Goal: Task Accomplishment & Management: Manage account settings

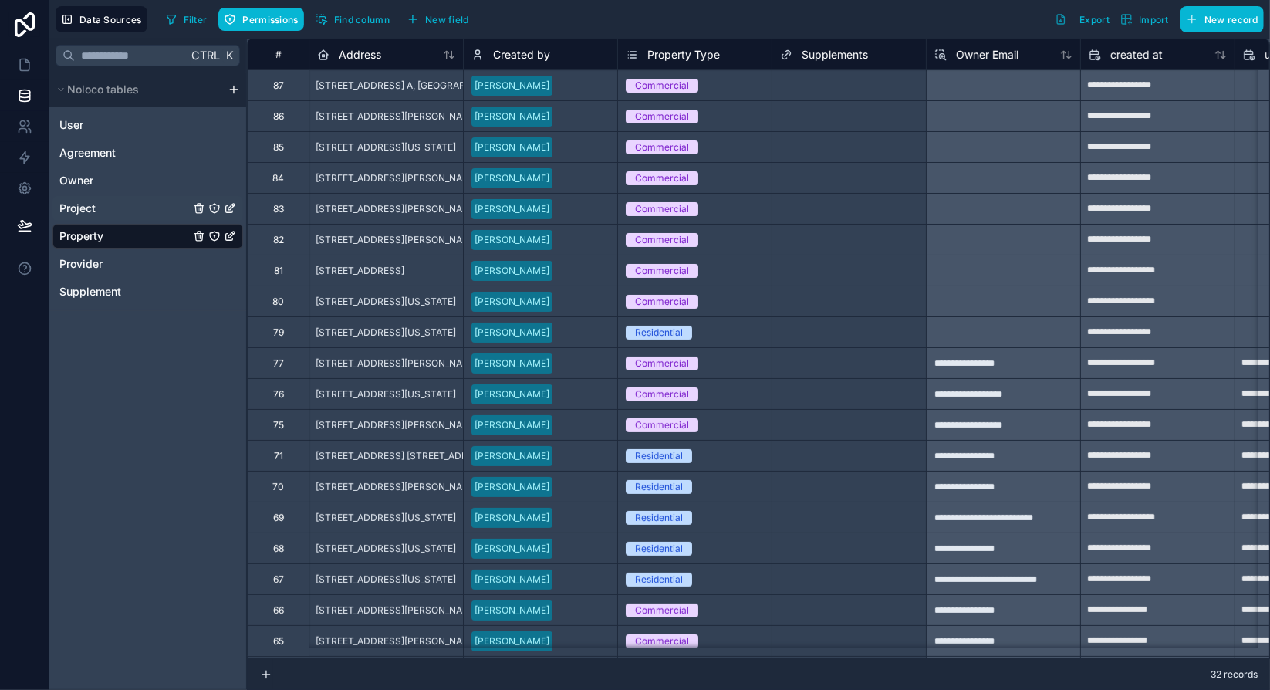
click at [100, 206] on div "Project" at bounding box center [147, 208] width 191 height 25
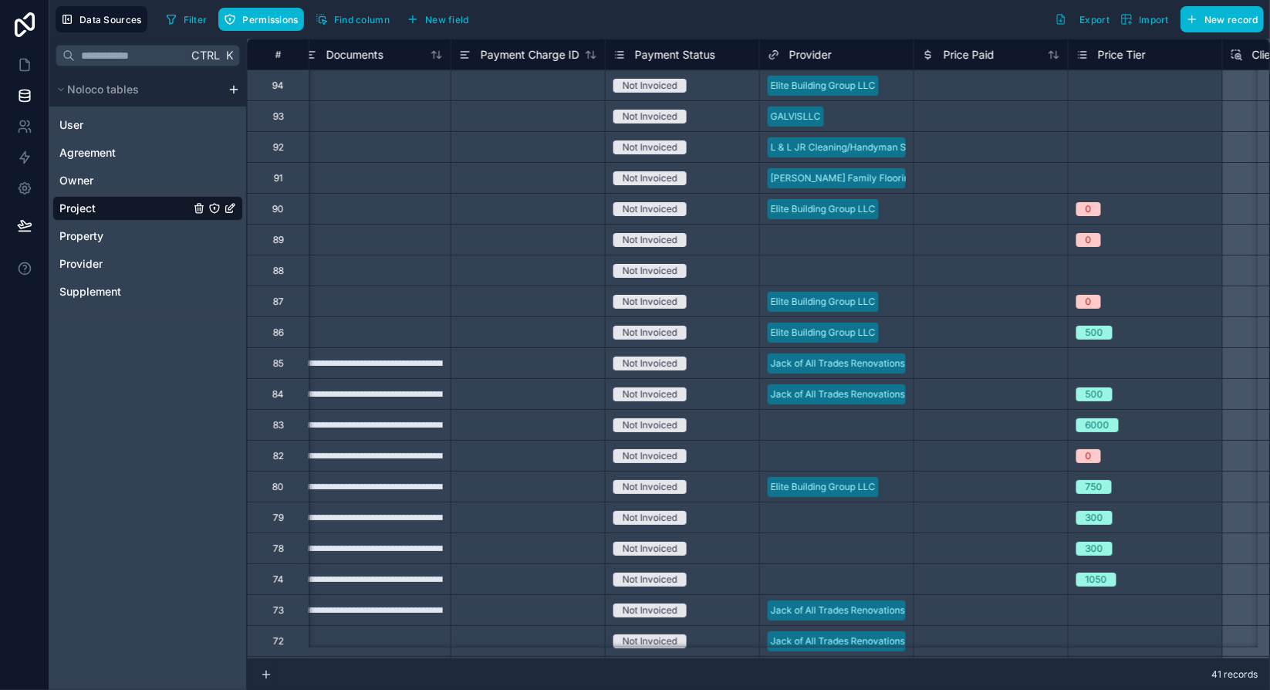
scroll to position [0, 1722]
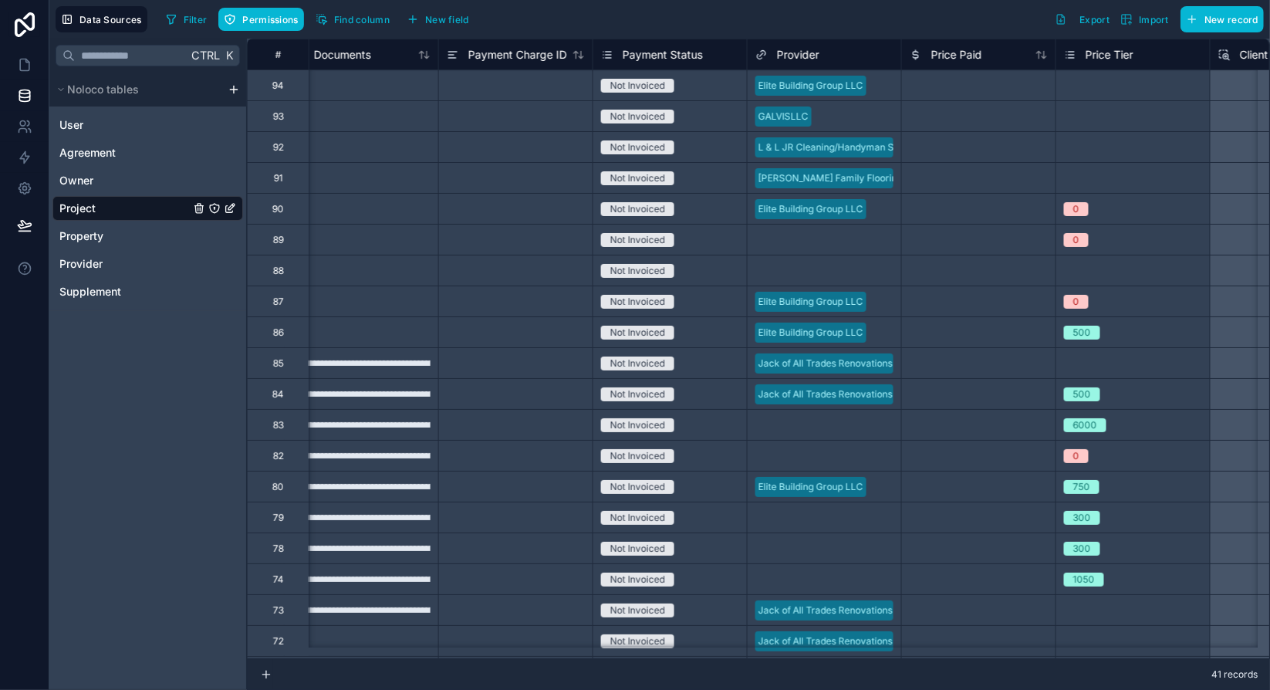
click at [672, 50] on span "Payment Status" at bounding box center [663, 54] width 80 height 15
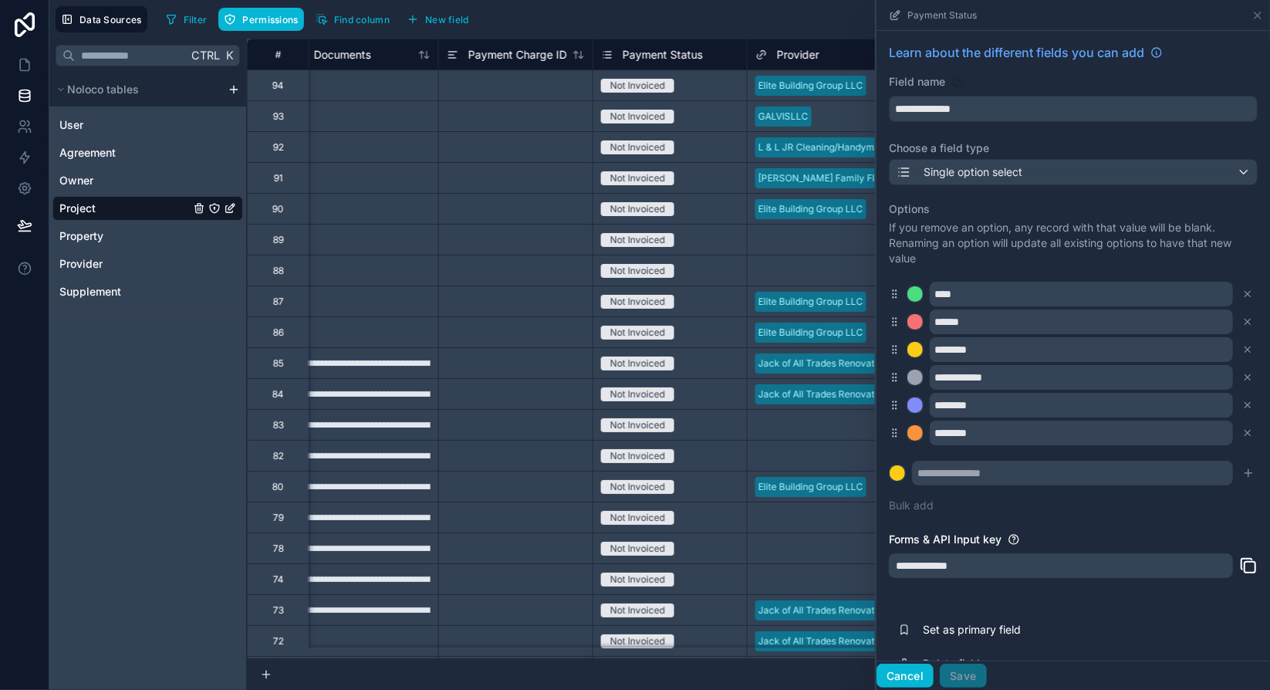
click at [919, 677] on button "Cancel" at bounding box center [904, 676] width 57 height 25
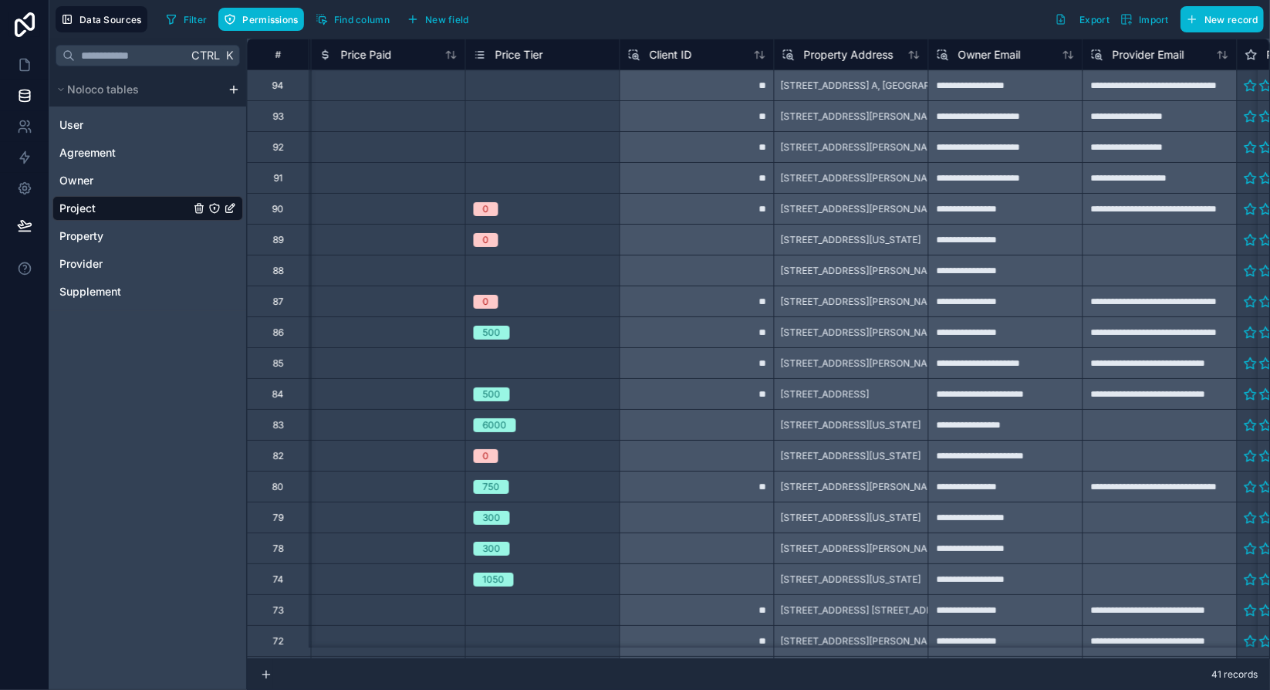
scroll to position [0, 2318]
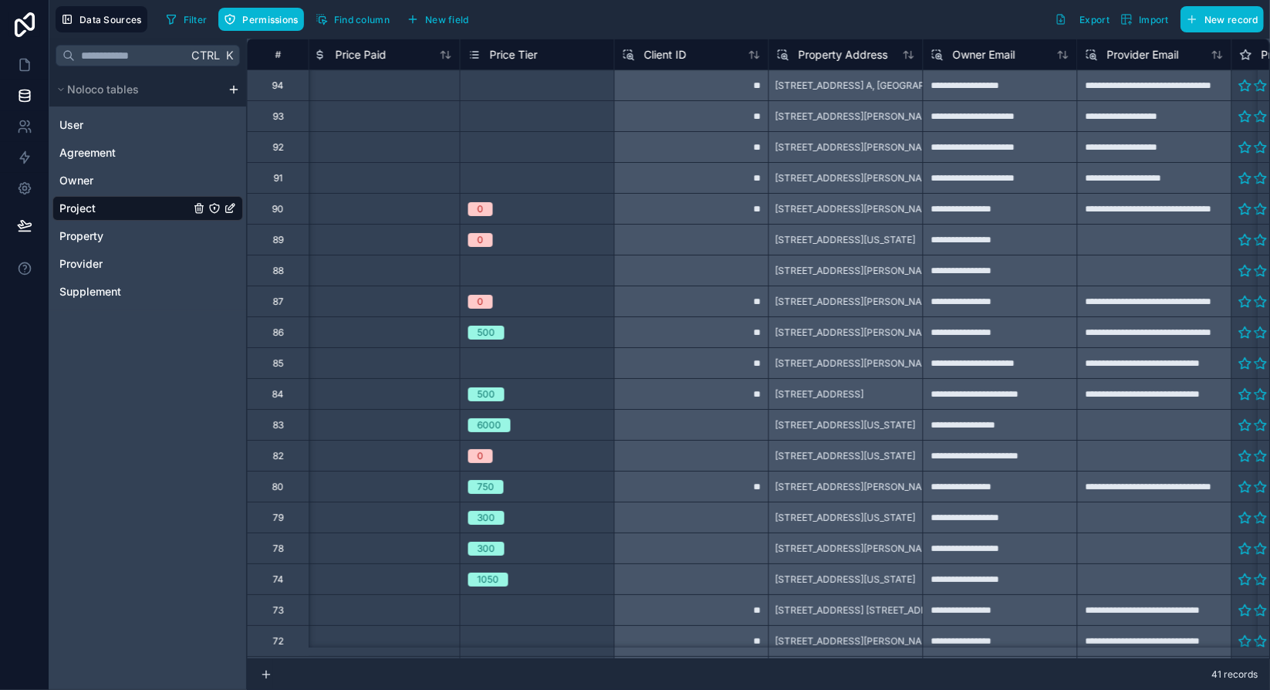
click at [521, 53] on span "Price Tier" at bounding box center [514, 54] width 48 height 15
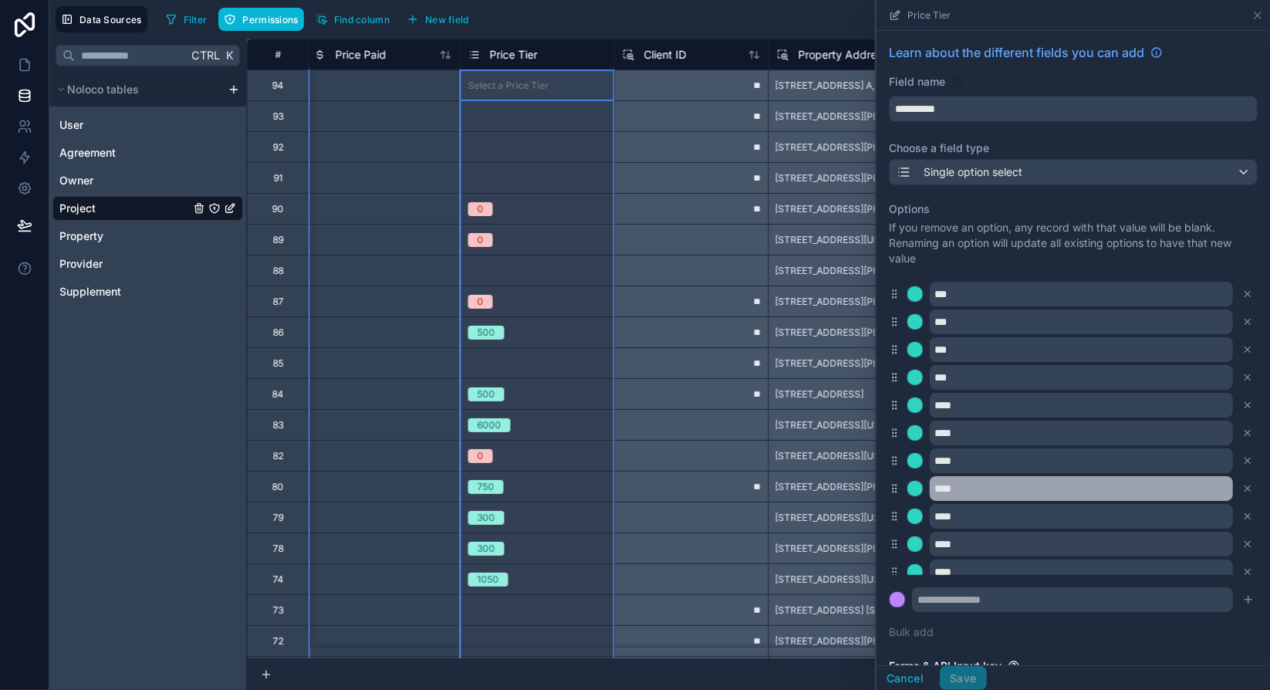
scroll to position [40, 0]
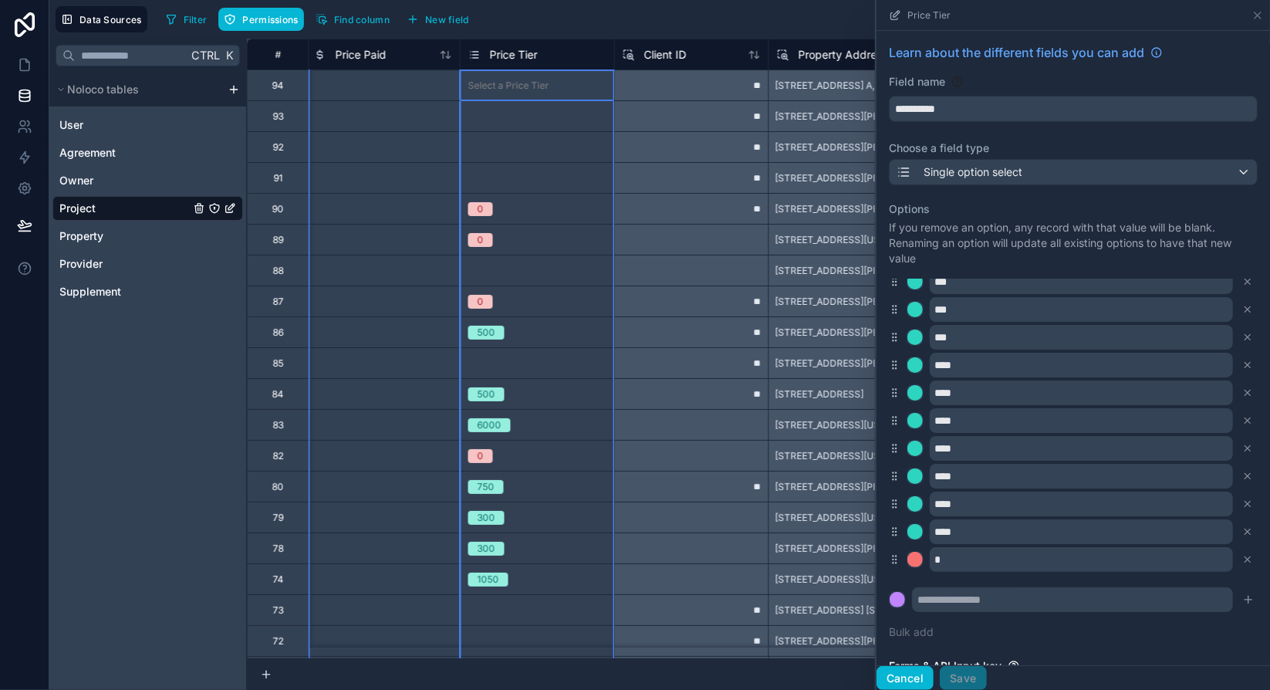
drag, startPoint x: 911, startPoint y: 674, endPoint x: 831, endPoint y: 535, distance: 160.4
click at [911, 674] on button "Cancel" at bounding box center [904, 678] width 57 height 25
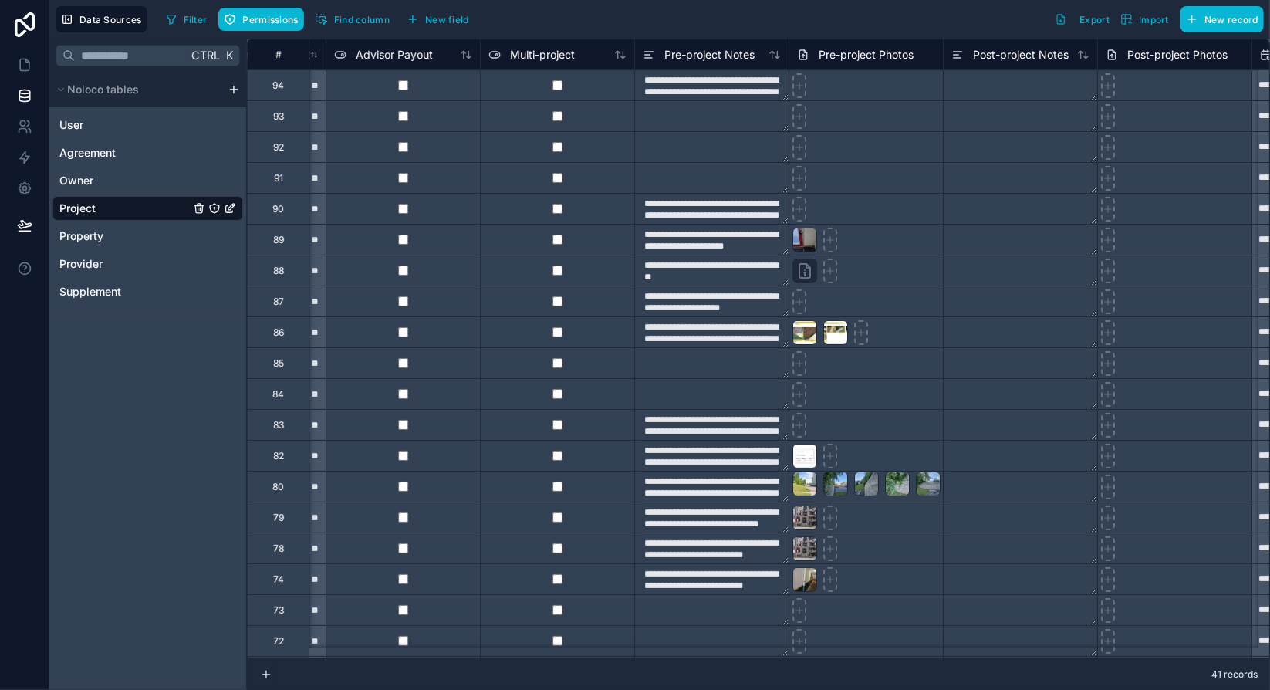
scroll to position [0, 3880]
